Goal: Obtain resource: Download file/media

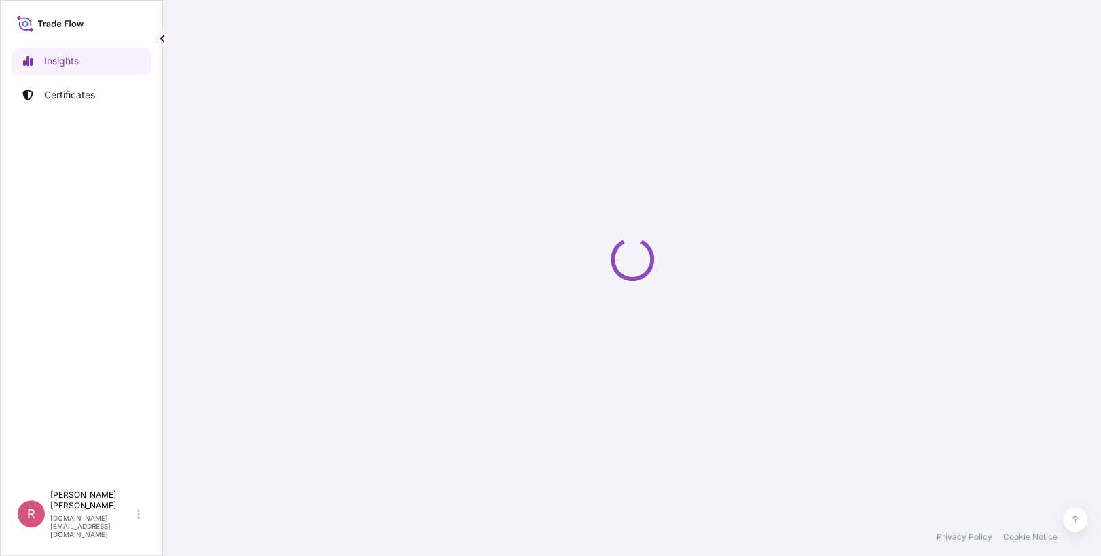
select select "2025"
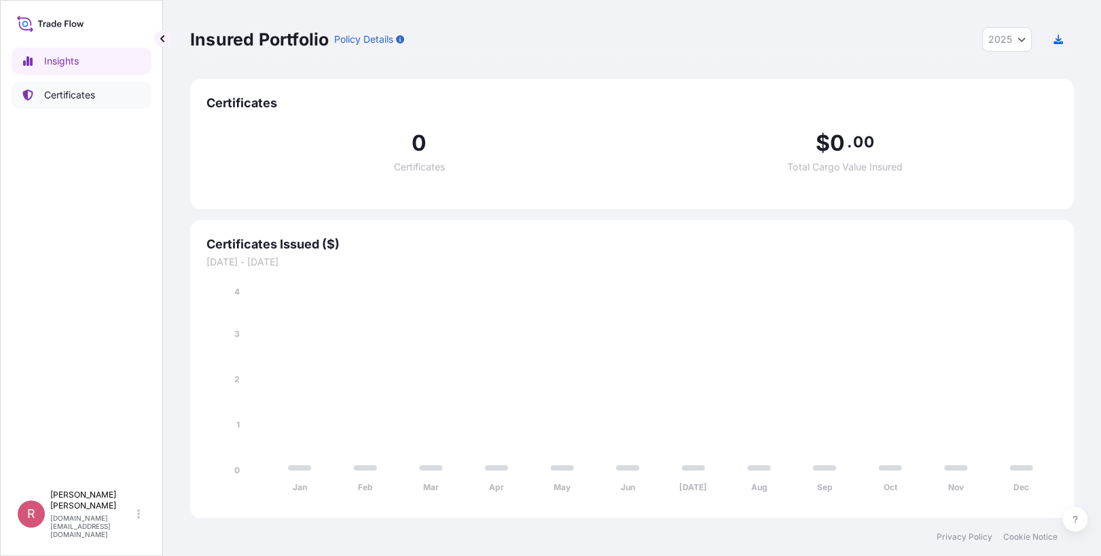
click at [122, 98] on link "Certificates" at bounding box center [82, 95] width 140 height 27
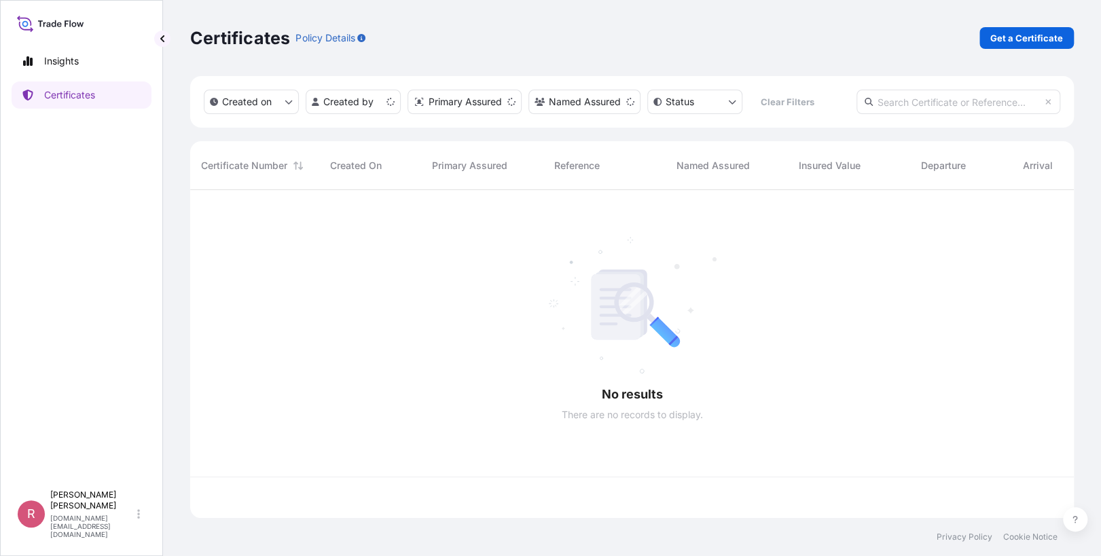
scroll to position [325, 874]
click at [971, 108] on input "text" at bounding box center [959, 102] width 204 height 24
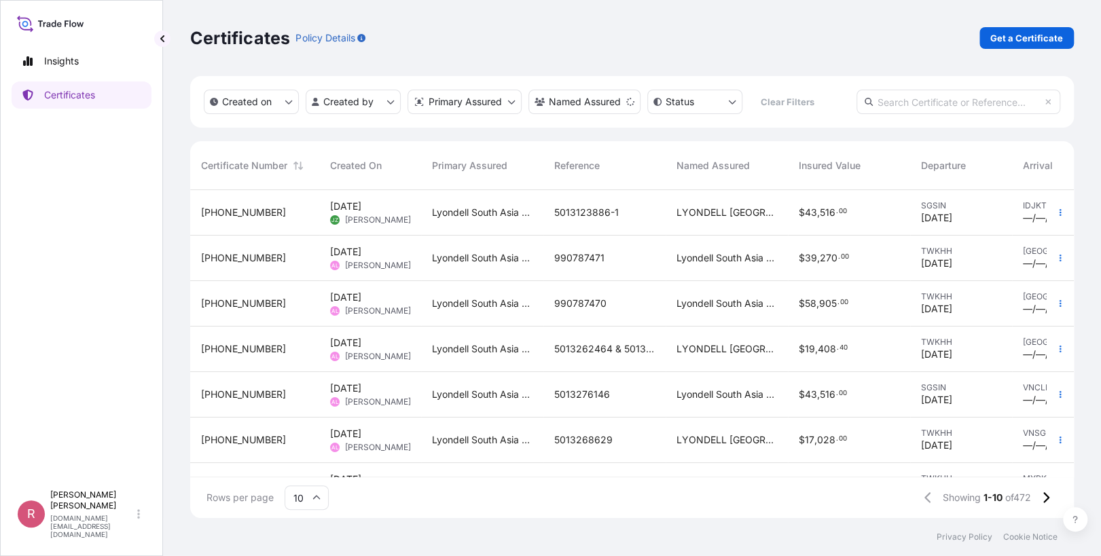
click at [939, 102] on input "text" at bounding box center [959, 102] width 204 height 24
paste input "5013253250"
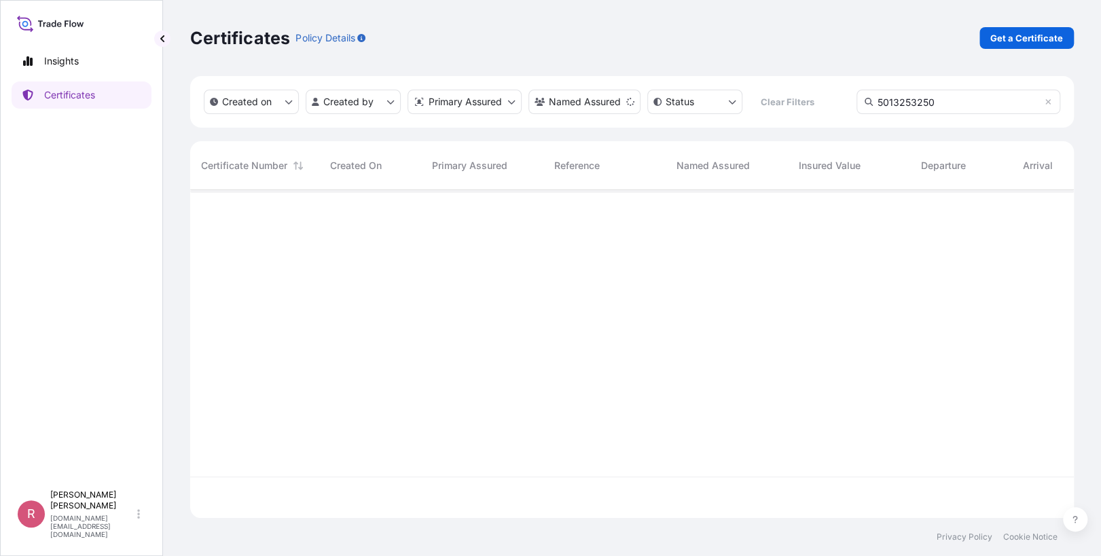
type input "5013253250"
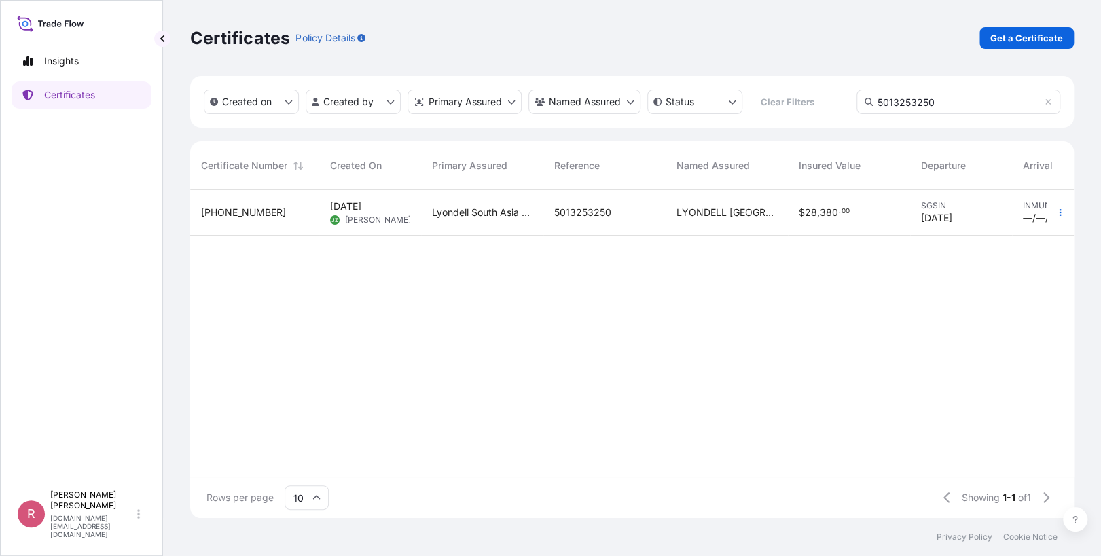
click at [733, 211] on span "LYONDELL [GEOGRAPHIC_DATA] PTE. LTD." at bounding box center [727, 213] width 101 height 14
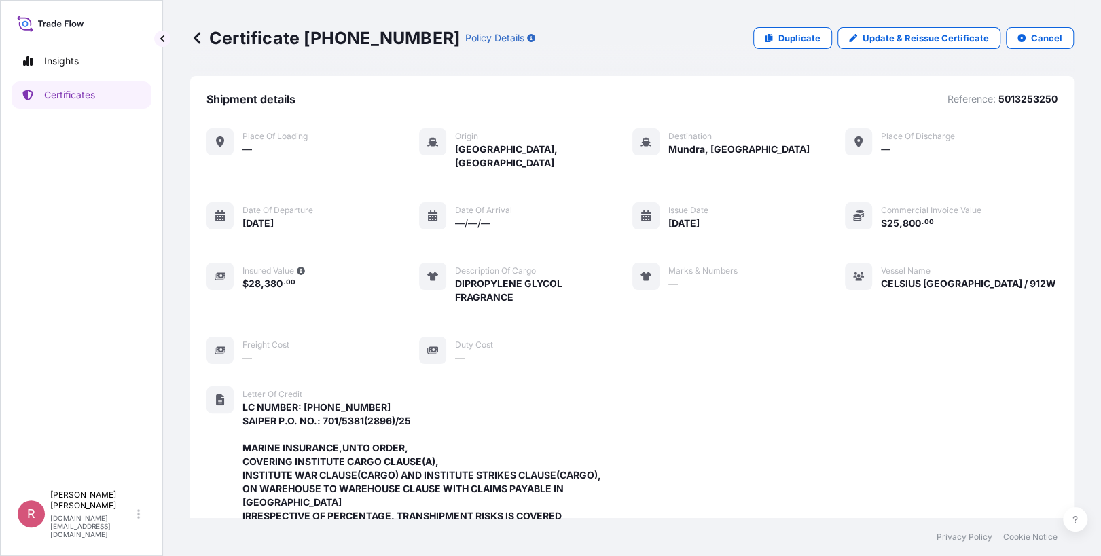
scroll to position [404, 0]
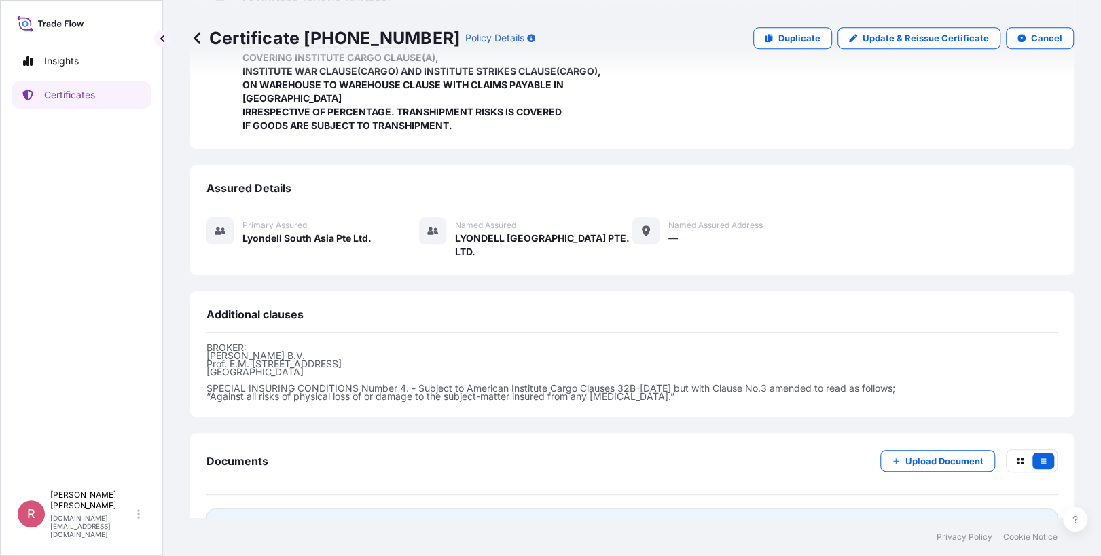
click at [245, 520] on span "Certificate" at bounding box center [267, 527] width 49 height 14
